Goal: Transaction & Acquisition: Subscribe to service/newsletter

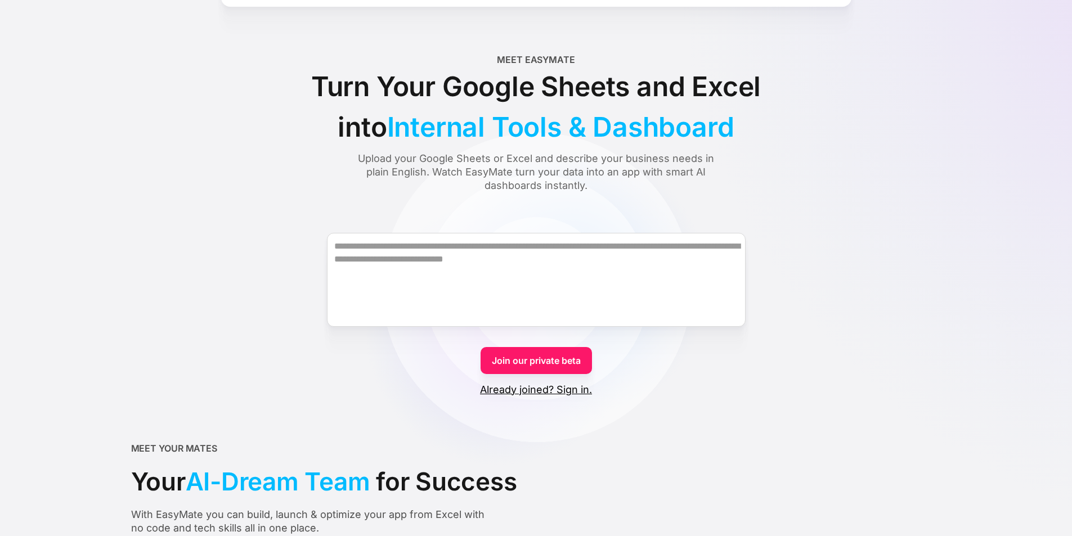
scroll to position [56, 0]
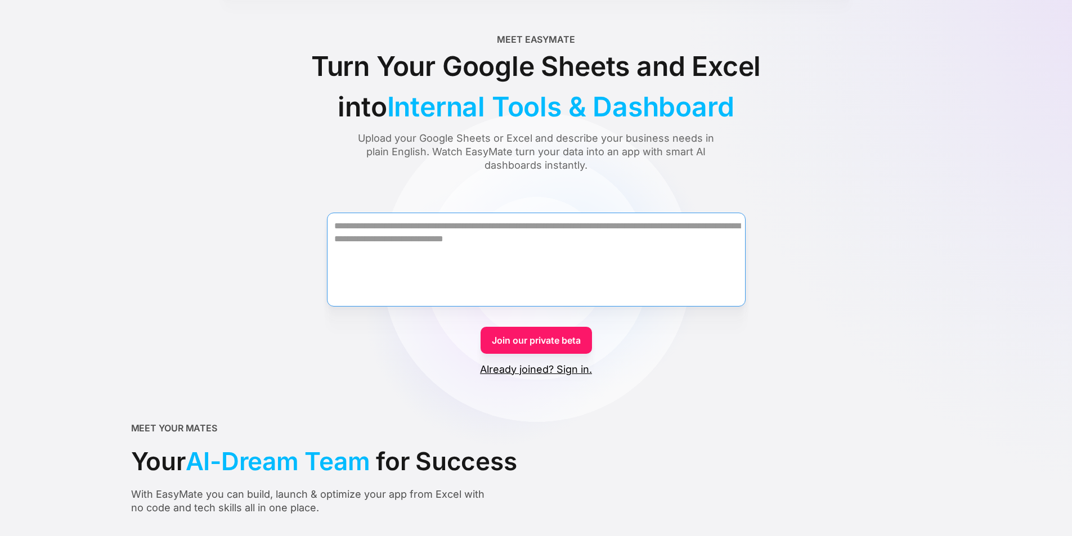
click at [462, 228] on textarea "Form" at bounding box center [536, 260] width 419 height 94
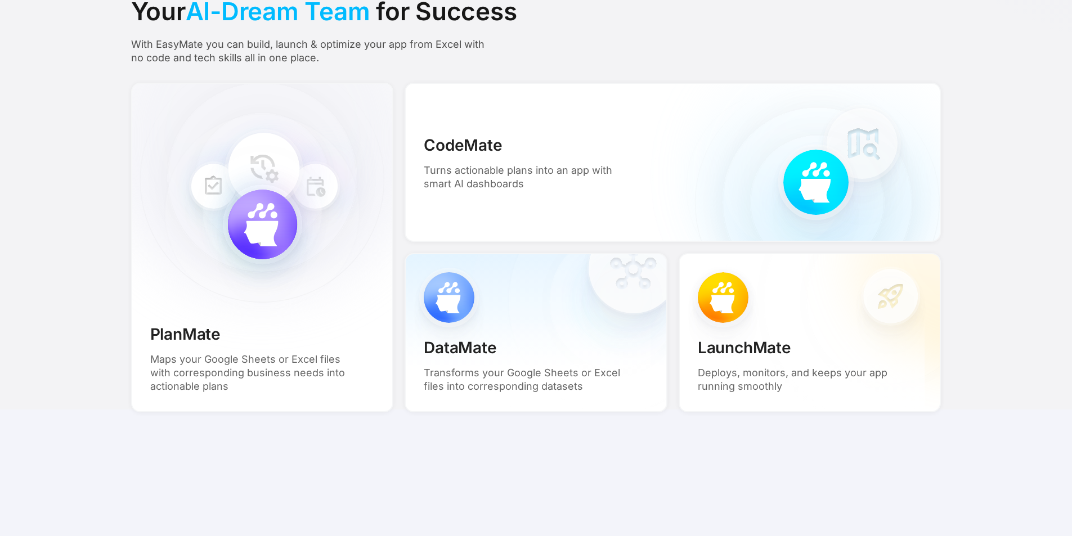
scroll to position [0, 0]
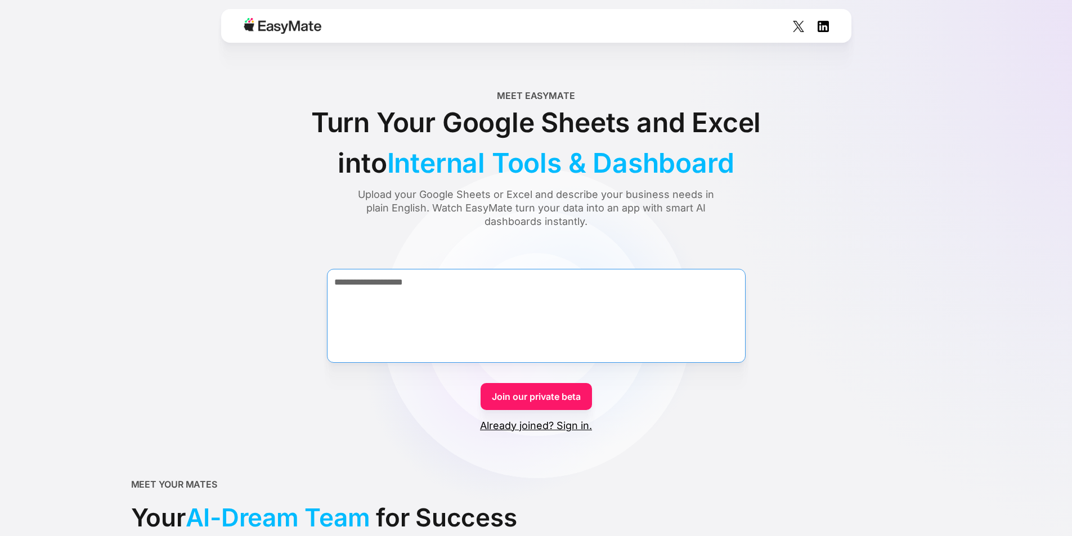
click at [522, 284] on textarea "**********" at bounding box center [536, 316] width 419 height 94
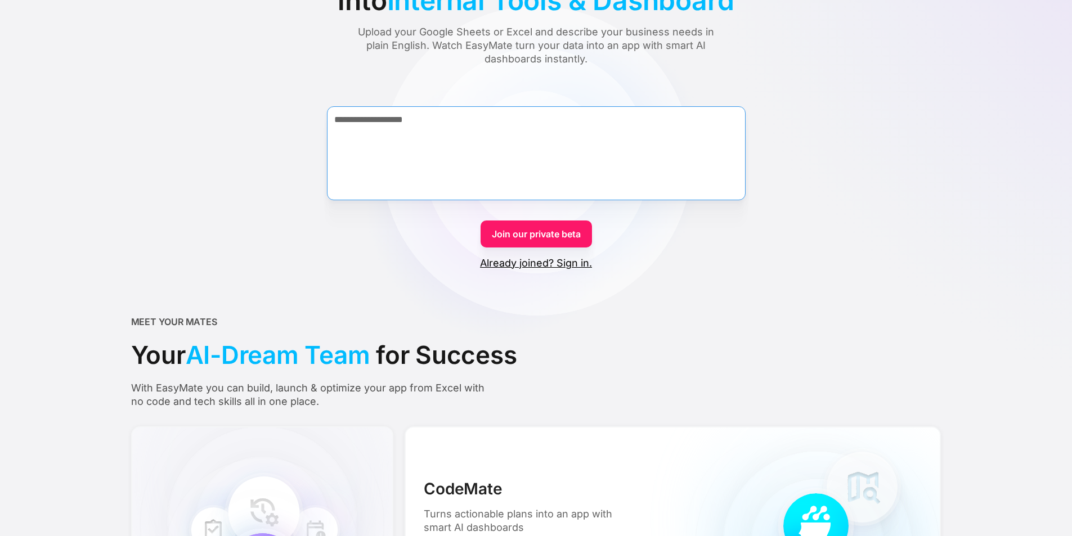
scroll to position [113, 0]
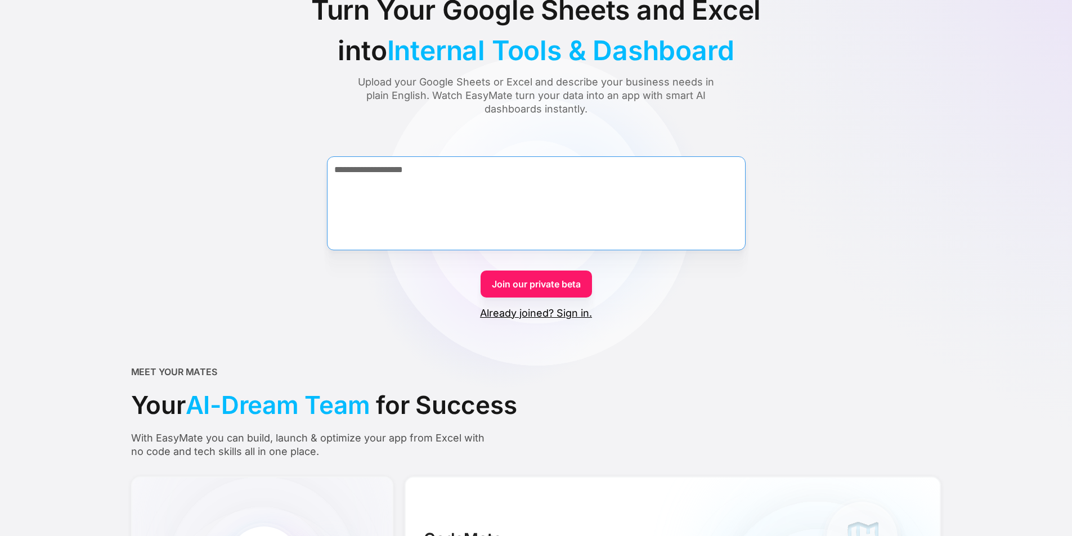
type textarea "**********"
click at [537, 280] on link "Join our private beta" at bounding box center [536, 284] width 111 height 27
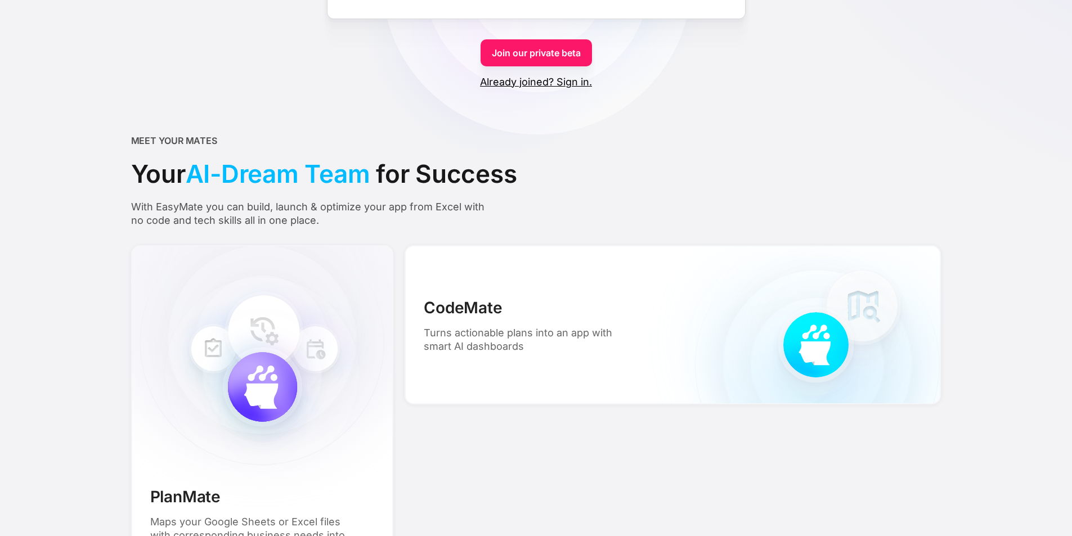
scroll to position [563, 0]
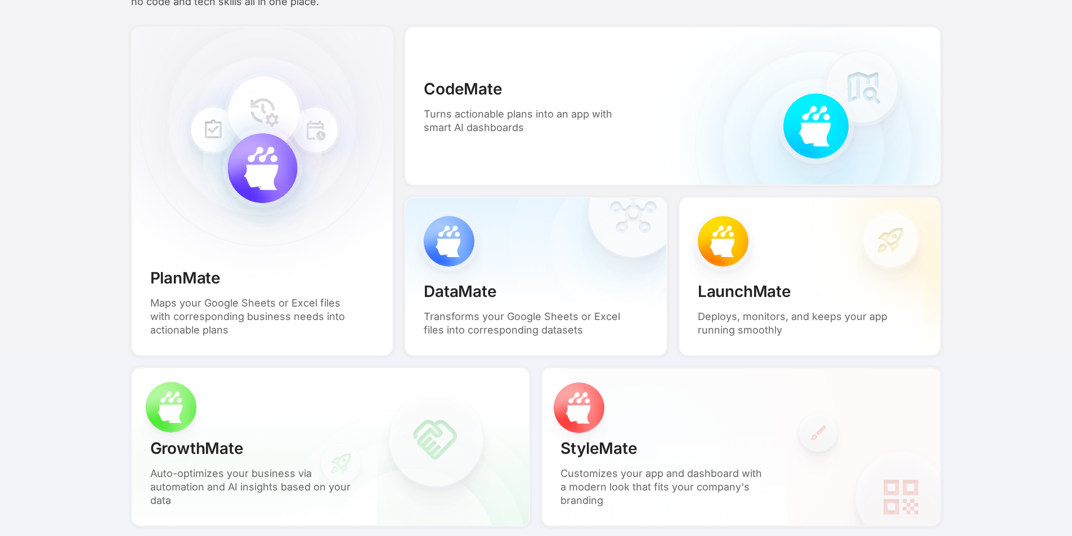
click at [492, 63] on div "CodeMate Turns actionable plans into an app with smart AI dashboards" at bounding box center [528, 105] width 245 height 93
click at [482, 91] on p "CodeMate" at bounding box center [463, 89] width 78 height 24
drag, startPoint x: 941, startPoint y: 135, endPoint x: 763, endPoint y: 113, distance: 179.1
click at [940, 134] on div "CodeMate Turns actionable plans into an app with smart AI dashboards" at bounding box center [673, 105] width 536 height 159
click at [762, 113] on div "CodeMate Turns actionable plans into an app with smart AI dashboards" at bounding box center [673, 105] width 536 height 159
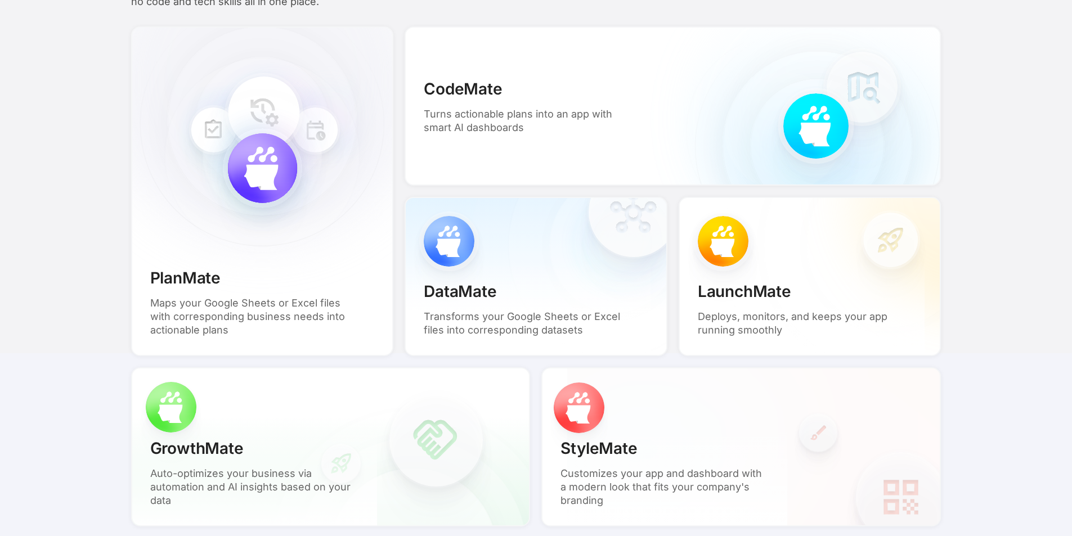
click at [794, 118] on div "CodeMate Turns actionable plans into an app with smart AI dashboards" at bounding box center [673, 105] width 536 height 159
click at [464, 119] on p "Turns actionable plans into an app with smart AI dashboards" at bounding box center [528, 121] width 209 height 27
click at [307, 178] on div "PlanMate Maps your Google Sheets or Excel files with corresponding business nee…" at bounding box center [262, 191] width 263 height 330
click at [221, 173] on div "PlanMate Maps your Google Sheets or Excel files with corresponding business nee…" at bounding box center [262, 191] width 263 height 330
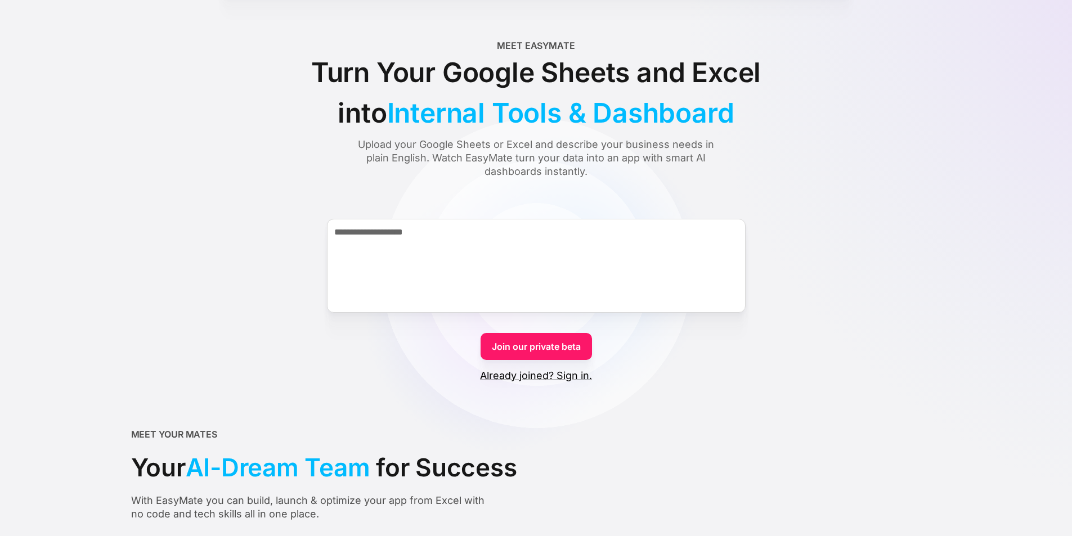
scroll to position [0, 0]
